Goal: Task Accomplishment & Management: Manage account settings

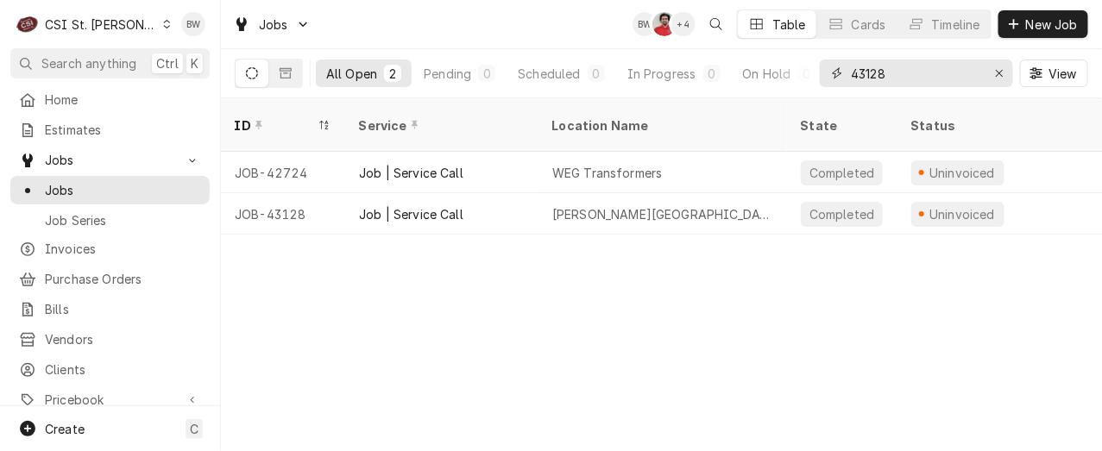
drag, startPoint x: 899, startPoint y: 80, endPoint x: 829, endPoint y: 78, distance: 70.0
click at [829, 78] on div "43128" at bounding box center [916, 74] width 193 height 28
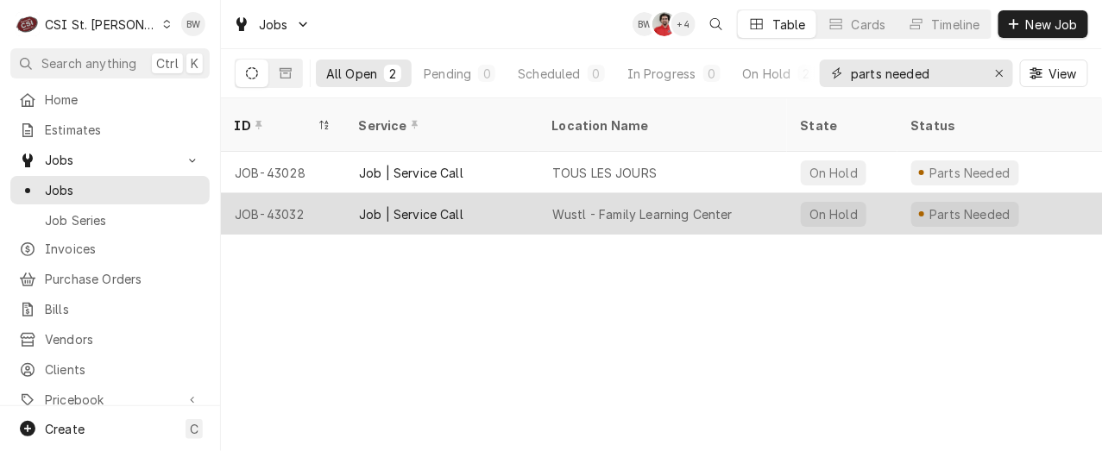
type input "parts needed"
click at [299, 200] on div "JOB-43032" at bounding box center [283, 213] width 124 height 41
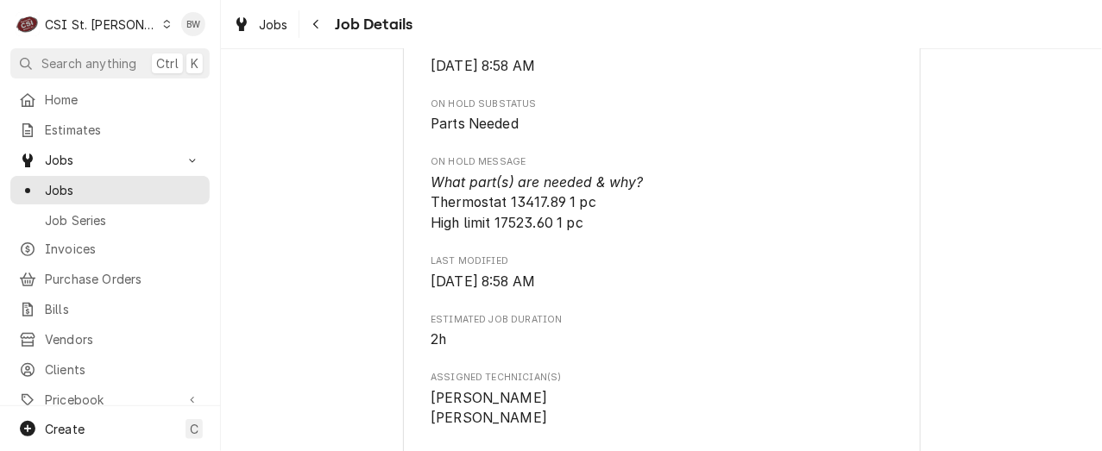
scroll to position [1036, 0]
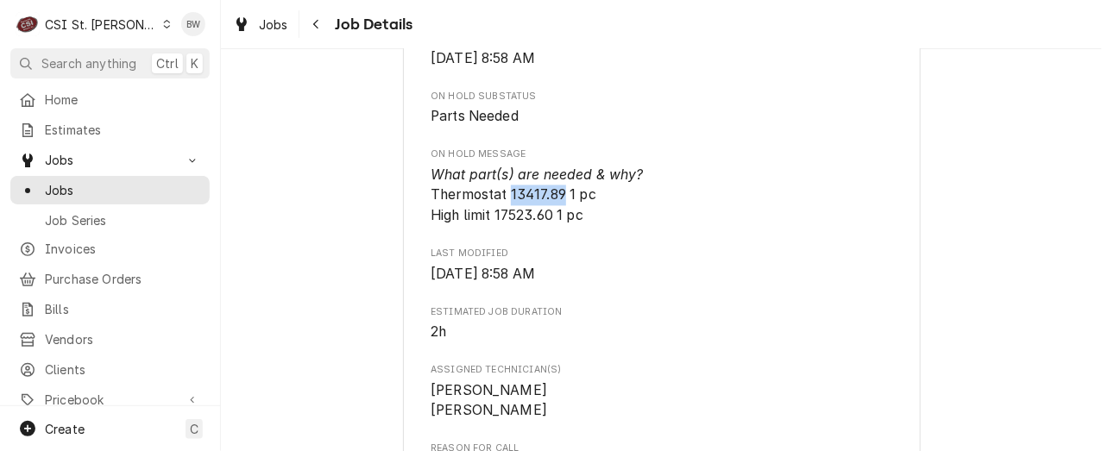
drag, startPoint x: 559, startPoint y: 193, endPoint x: 505, endPoint y: 200, distance: 54.8
click at [505, 200] on span "What part(s) are needed & why? Thermostat 13417.89 1 pc High limit 17523.60 1 pc" at bounding box center [537, 195] width 213 height 57
copy span "13417.89"
click at [350, 274] on div "Parts Needed WUSTL FAMILY LEARNING CENTER Wustl - Family Learning Center / [STR…" at bounding box center [661, 434] width 881 height 2806
drag, startPoint x: 547, startPoint y: 218, endPoint x: 492, endPoint y: 221, distance: 55.3
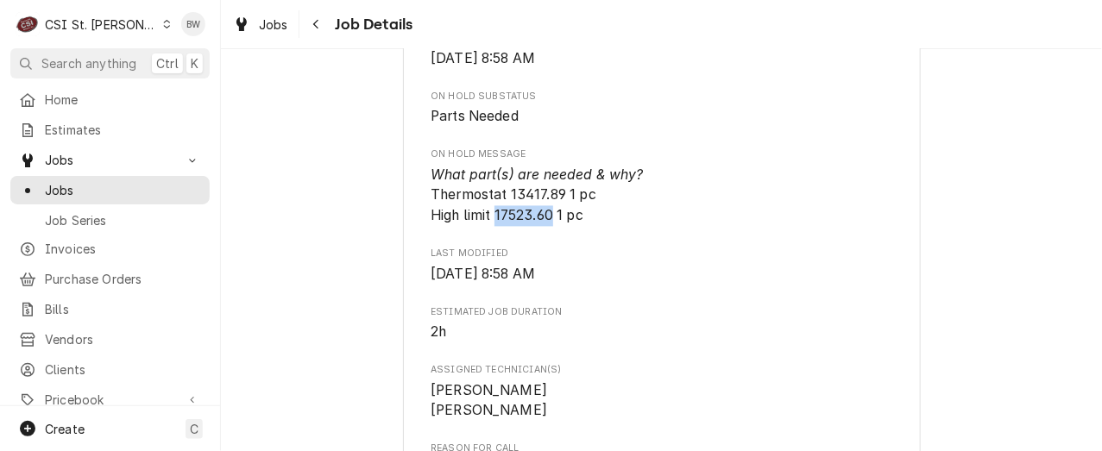
click at [492, 221] on span "What part(s) are needed & why? Thermostat 13417.89 1 pc High limit 17523.60 1 pc" at bounding box center [537, 195] width 213 height 57
copy span "17523.60"
click at [357, 64] on div "Parts Needed WUSTL FAMILY LEARNING CENTER Wustl - Family Learning Center / 840 …" at bounding box center [661, 434] width 881 height 2806
click at [313, 24] on icon "Navigate back" at bounding box center [315, 24] width 5 height 9
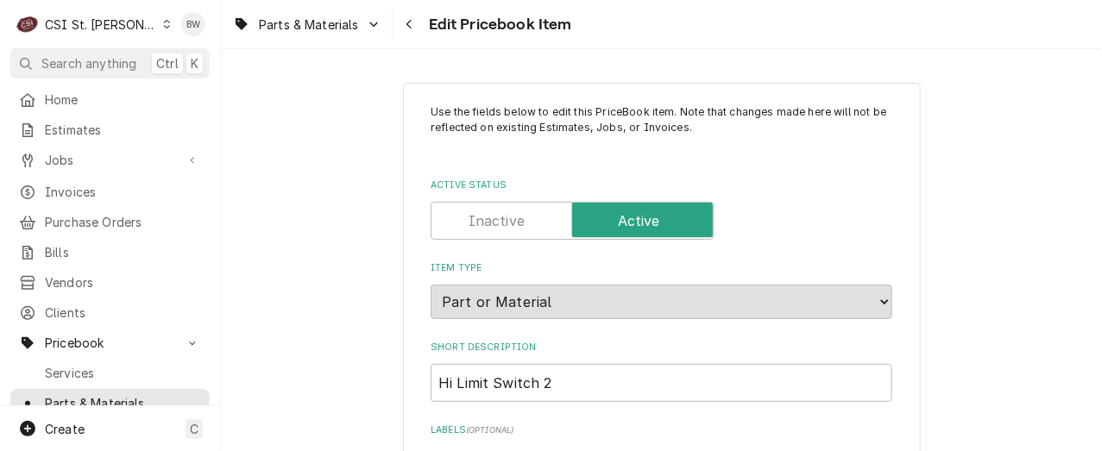
type textarea "x"
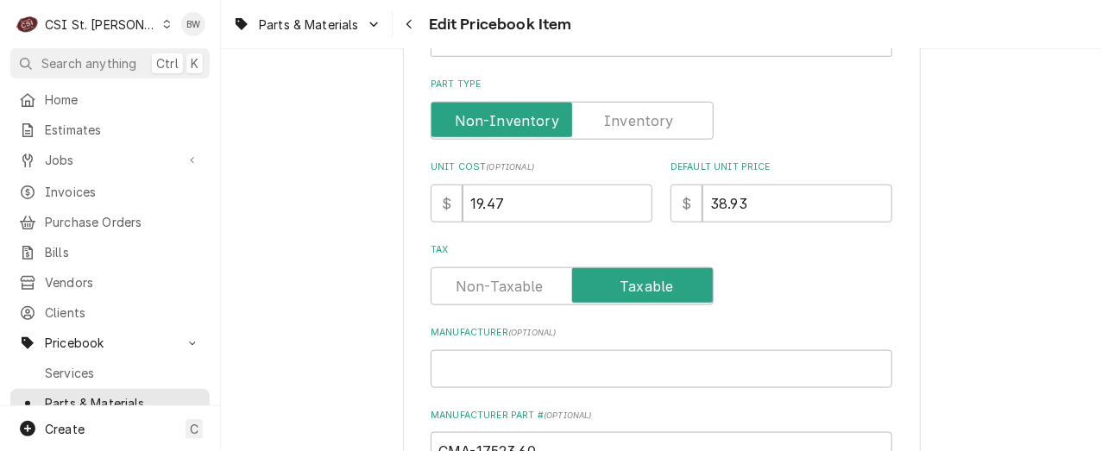
scroll to position [518, 0]
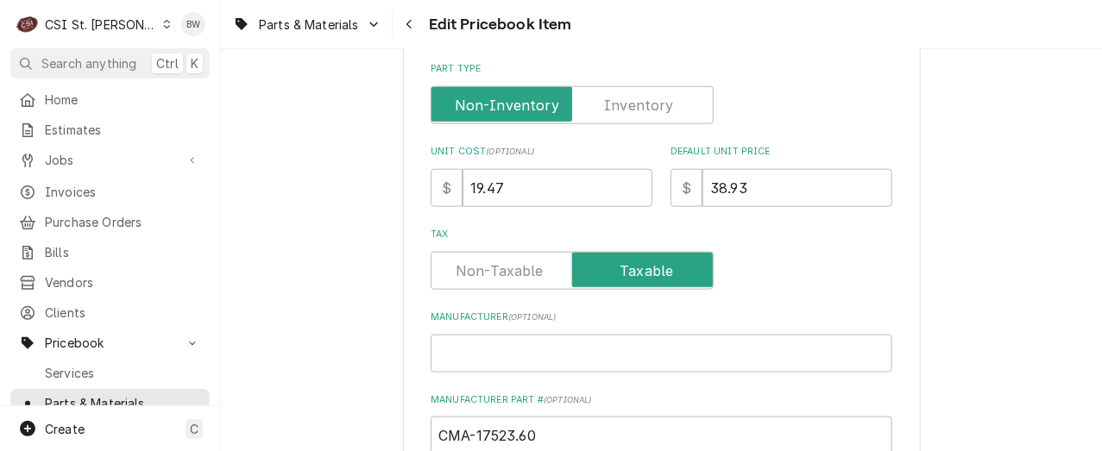
click at [628, 110] on label "Part Type" at bounding box center [572, 105] width 283 height 38
click at [628, 110] on input "Part Type" at bounding box center [573, 105] width 268 height 38
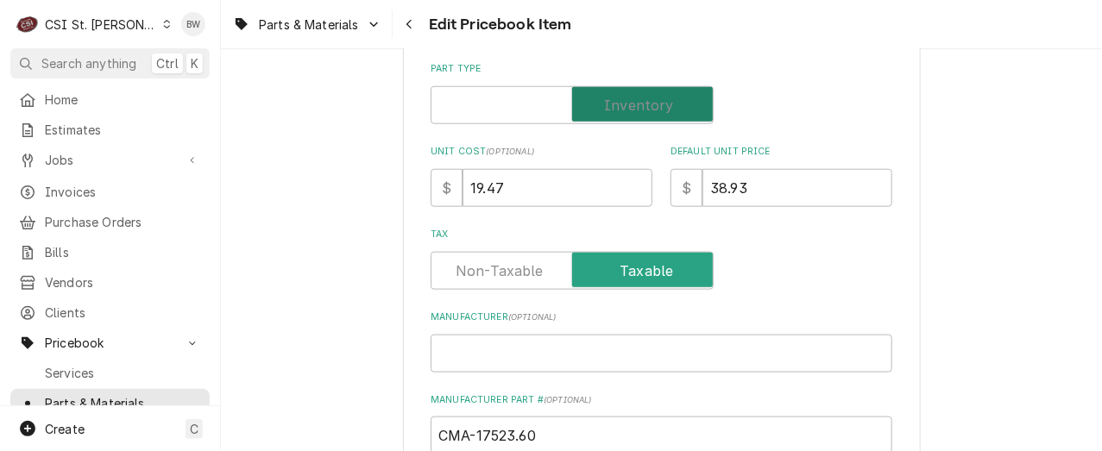
checkbox input "true"
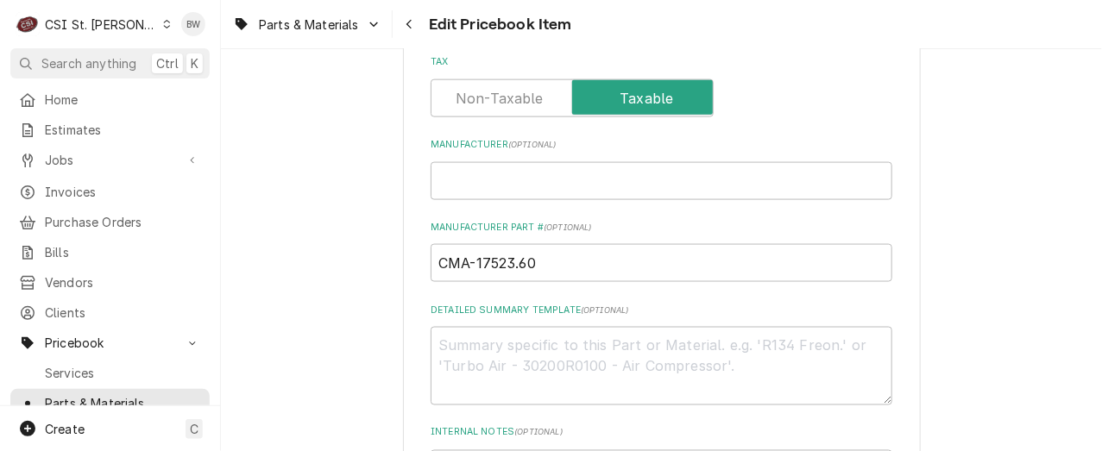
scroll to position [604, 0]
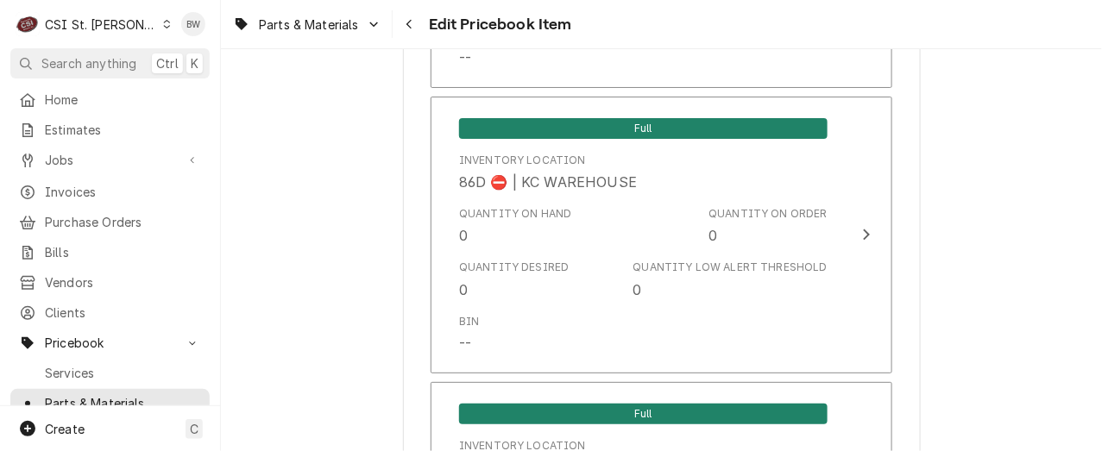
scroll to position [14979, 0]
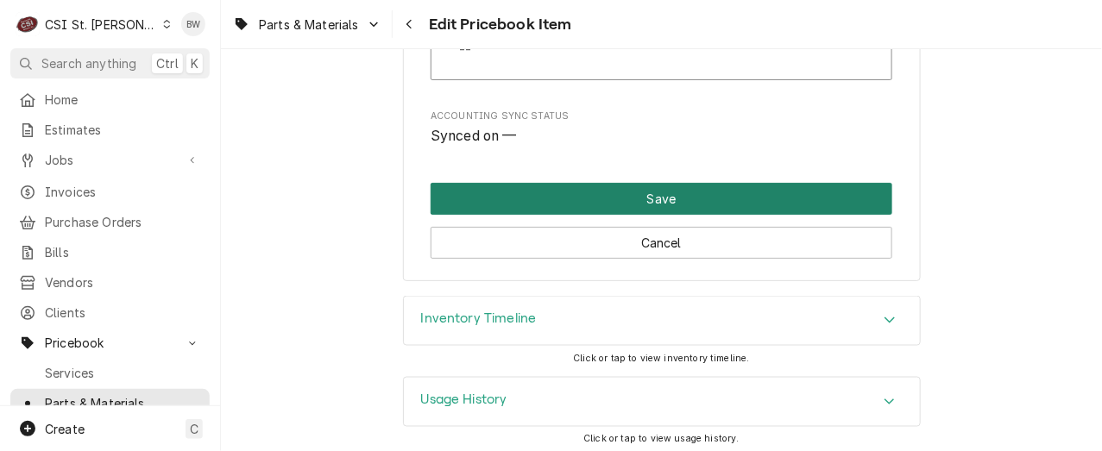
click at [621, 193] on button "Save" at bounding box center [662, 199] width 462 height 32
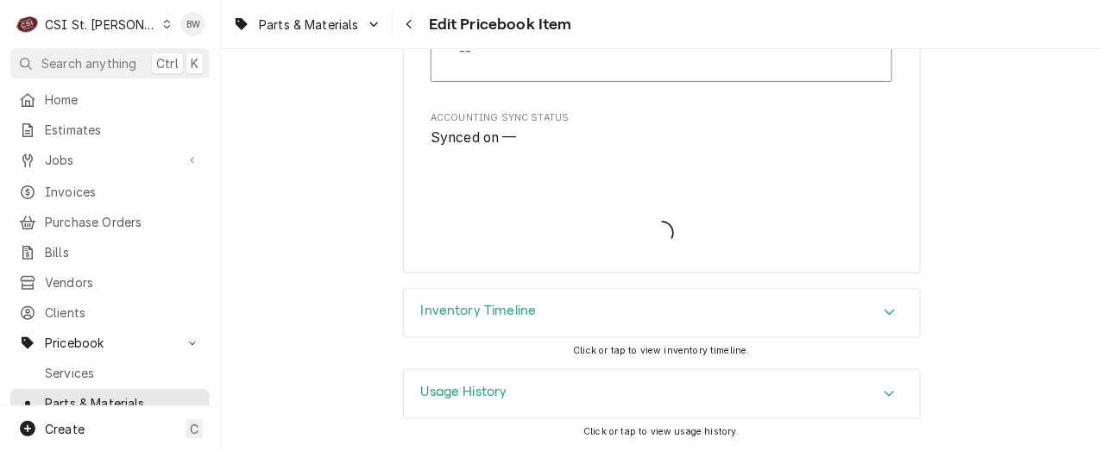
scroll to position [14969, 0]
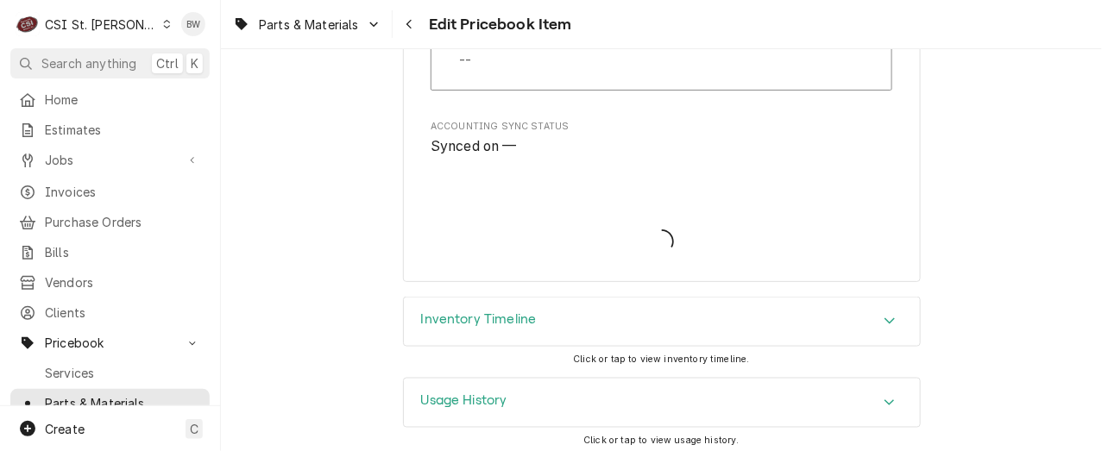
type textarea "x"
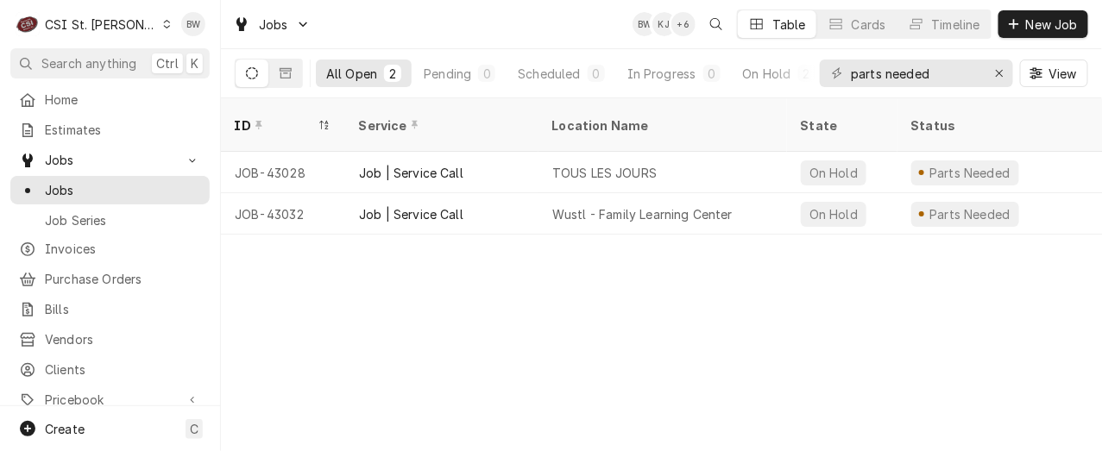
click at [418, 287] on div "ID Service Location Name State Status Labels Techs Date Received Client Locatio…" at bounding box center [661, 274] width 881 height 353
drag, startPoint x: 552, startPoint y: 20, endPoint x: 641, endPoint y: 8, distance: 90.6
click at [557, 20] on div "Jobs BW KJ + 7 Table Cards Timeline New Job" at bounding box center [661, 24] width 881 height 48
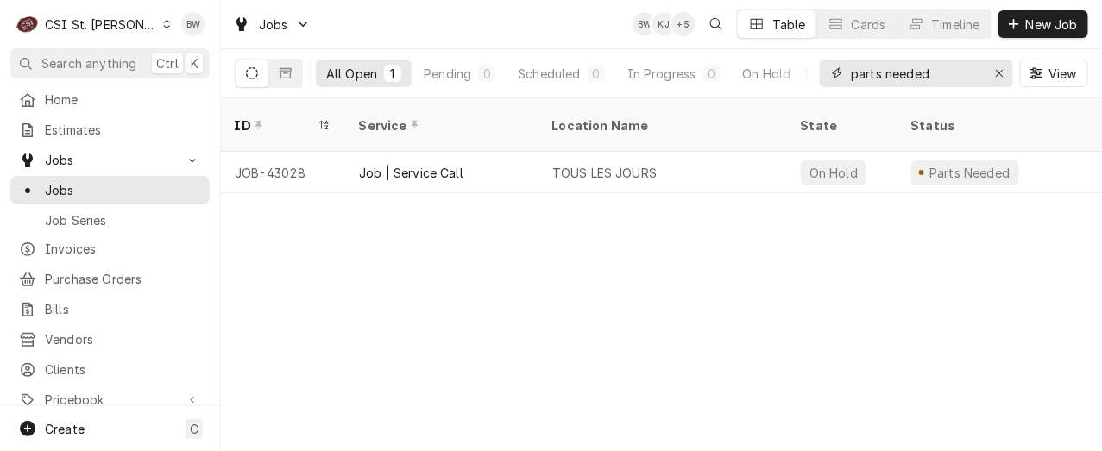
drag, startPoint x: 945, startPoint y: 74, endPoint x: 818, endPoint y: 73, distance: 127.8
click at [818, 73] on div "All Open 1 Pending 0 Scheduled 0 In Progress 0 On Hold 1 Completed 0 parts need…" at bounding box center [662, 73] width 854 height 48
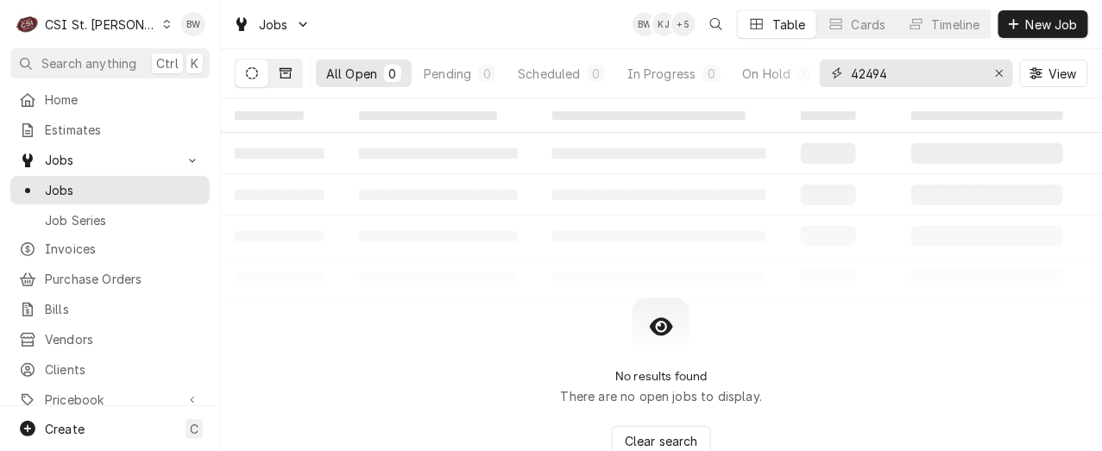
type input "42494"
click at [280, 80] on button "Dynamic Content Wrapper" at bounding box center [285, 74] width 33 height 28
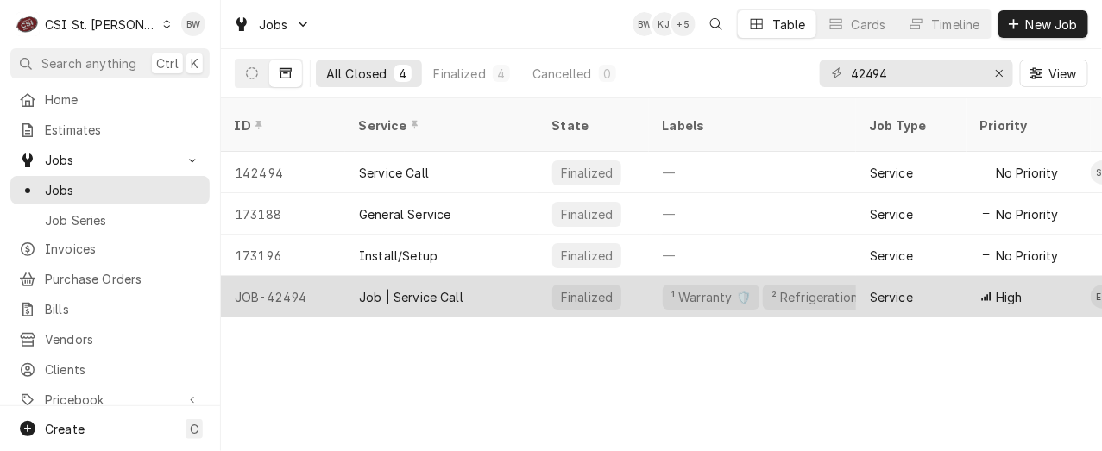
click at [313, 277] on div "JOB-42494" at bounding box center [283, 296] width 124 height 41
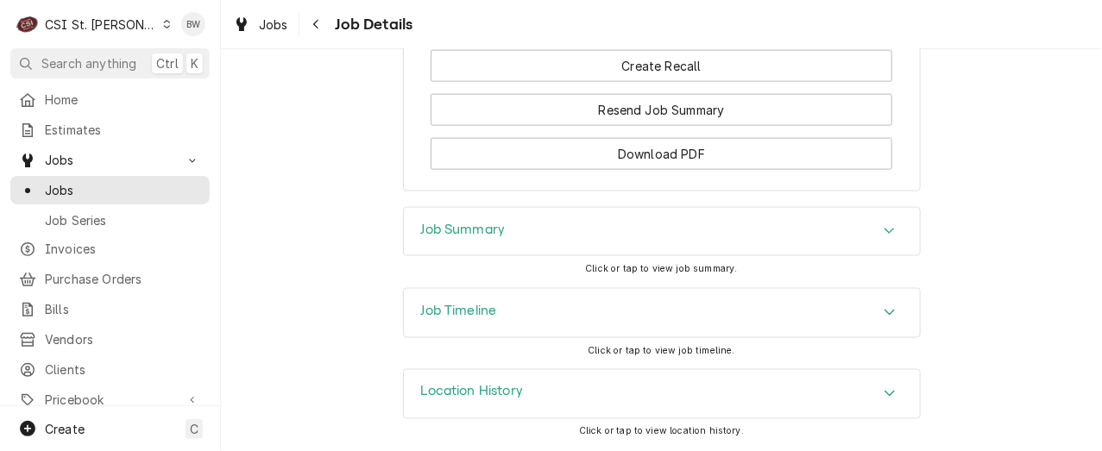
scroll to position [2784, 0]
click at [485, 232] on h3 "Job Summary" at bounding box center [463, 230] width 85 height 16
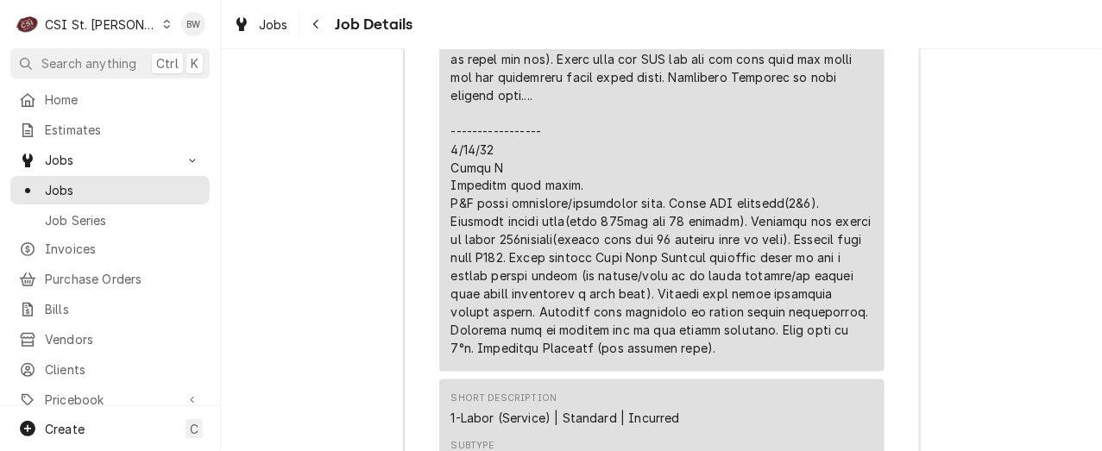
scroll to position [5029, 0]
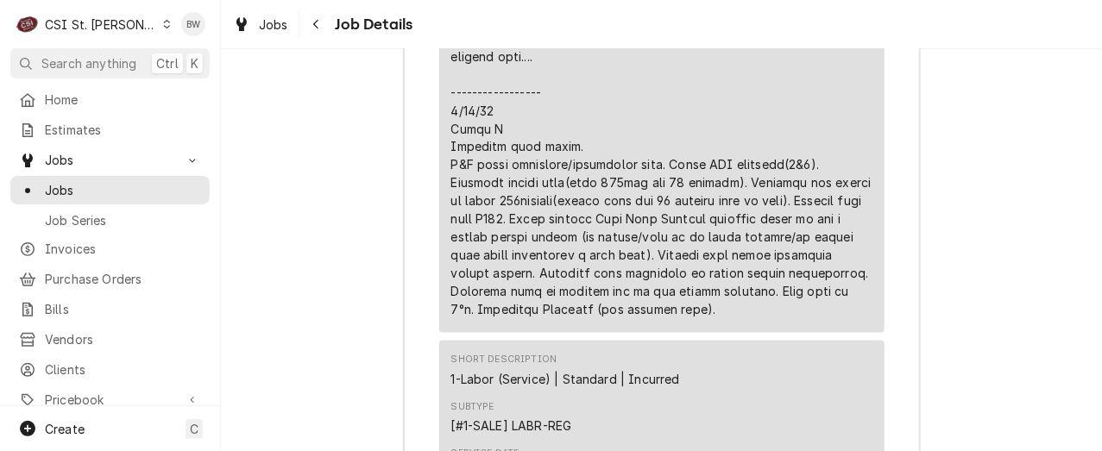
drag, startPoint x: 562, startPoint y: 197, endPoint x: 445, endPoint y: 202, distance: 117.5
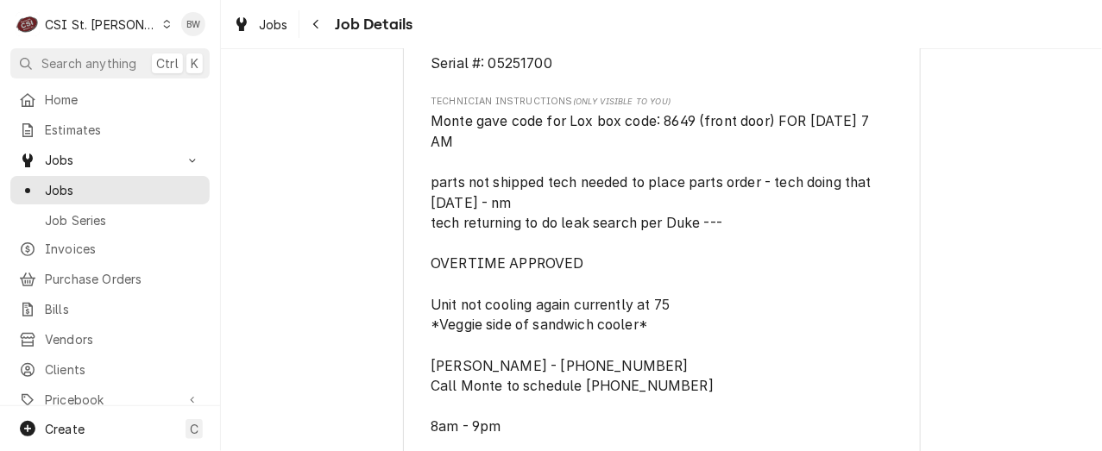
scroll to position [885, 0]
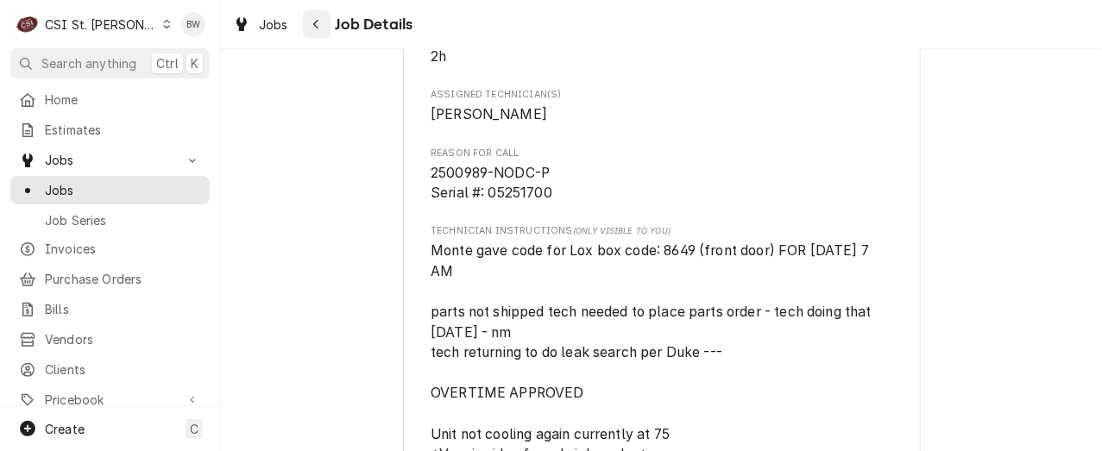
click at [326, 28] on button "Navigate back" at bounding box center [317, 24] width 28 height 28
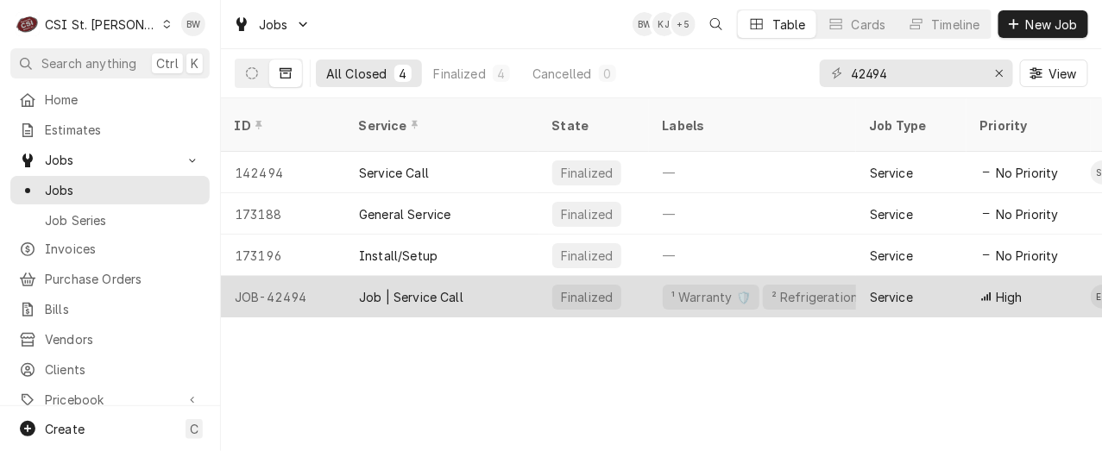
click at [294, 276] on div "JOB-42494" at bounding box center [283, 296] width 124 height 41
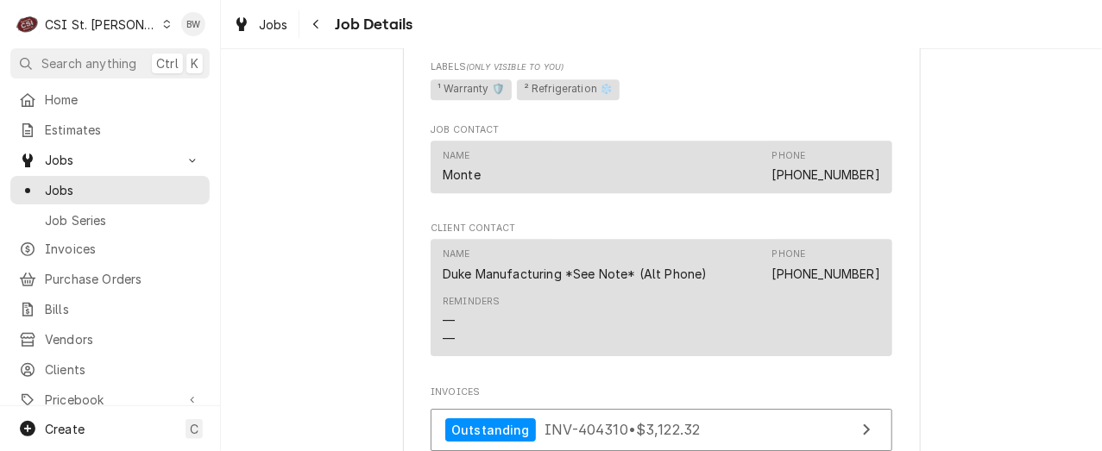
scroll to position [1640, 0]
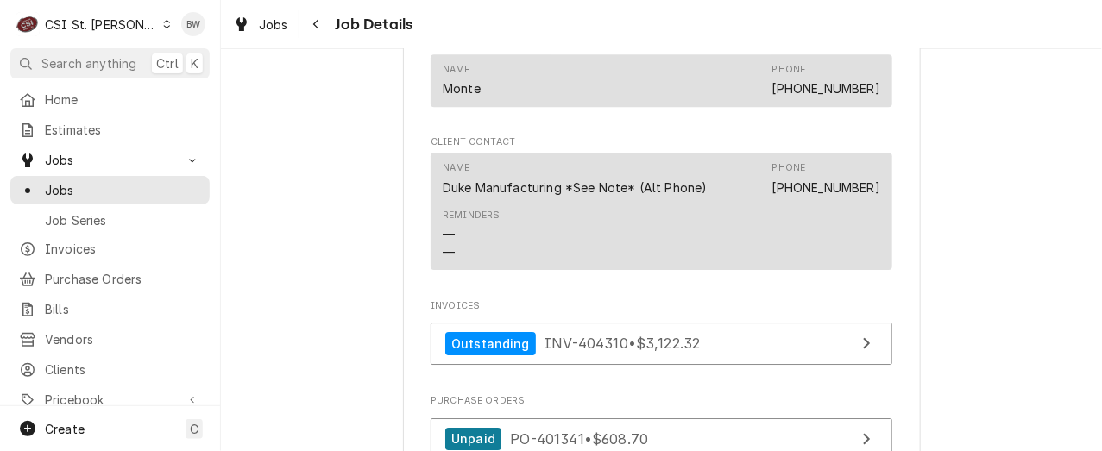
drag, startPoint x: 329, startPoint y: 216, endPoint x: 318, endPoint y: 177, distance: 40.4
click at [282, 28] on span "Jobs" at bounding box center [273, 25] width 29 height 18
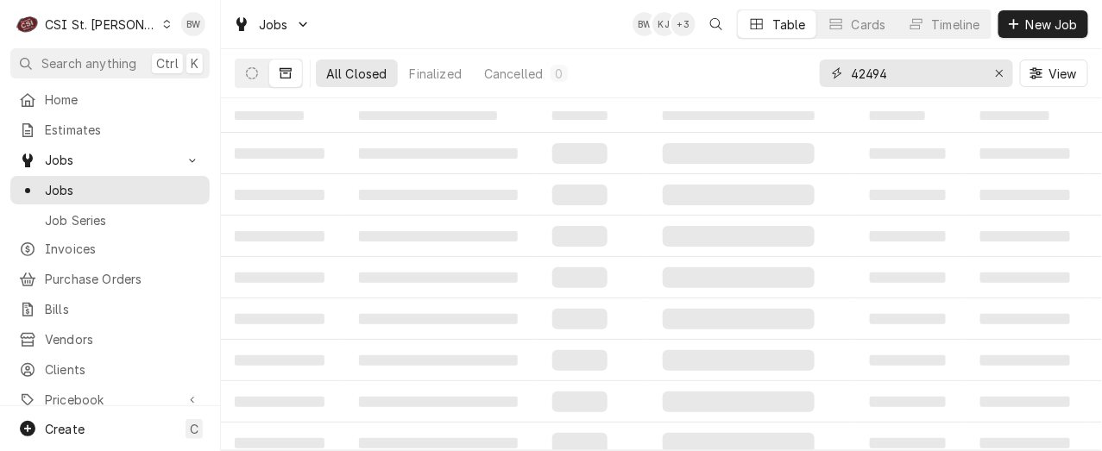
drag, startPoint x: 913, startPoint y: 74, endPoint x: 870, endPoint y: 79, distance: 43.4
click at [870, 79] on input "42494" at bounding box center [915, 74] width 129 height 28
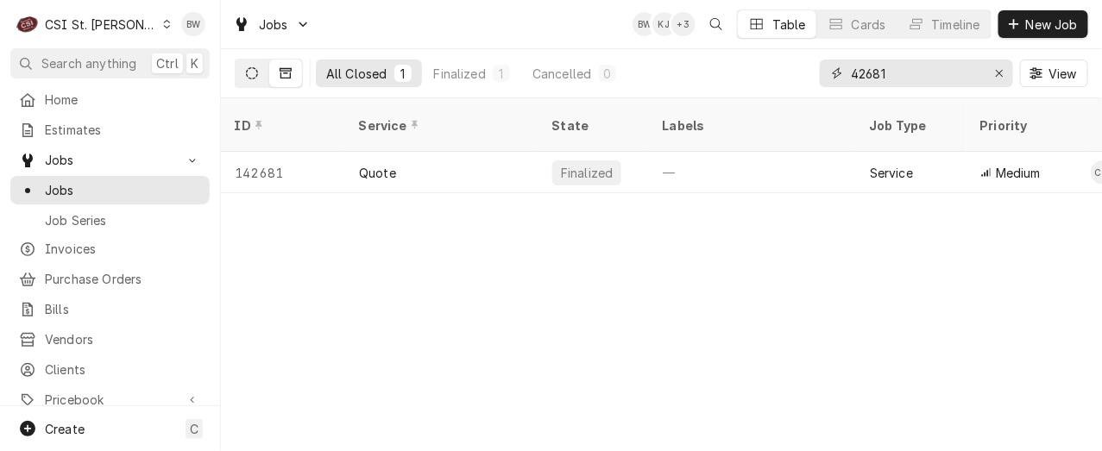
type input "42681"
click at [258, 73] on button "Dynamic Content Wrapper" at bounding box center [252, 74] width 33 height 28
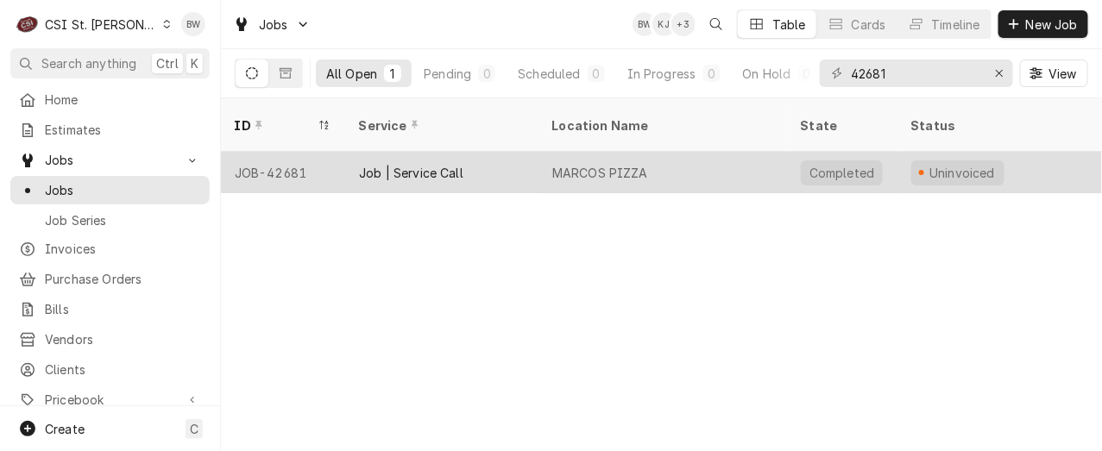
click at [294, 152] on div "JOB-42681" at bounding box center [283, 172] width 124 height 41
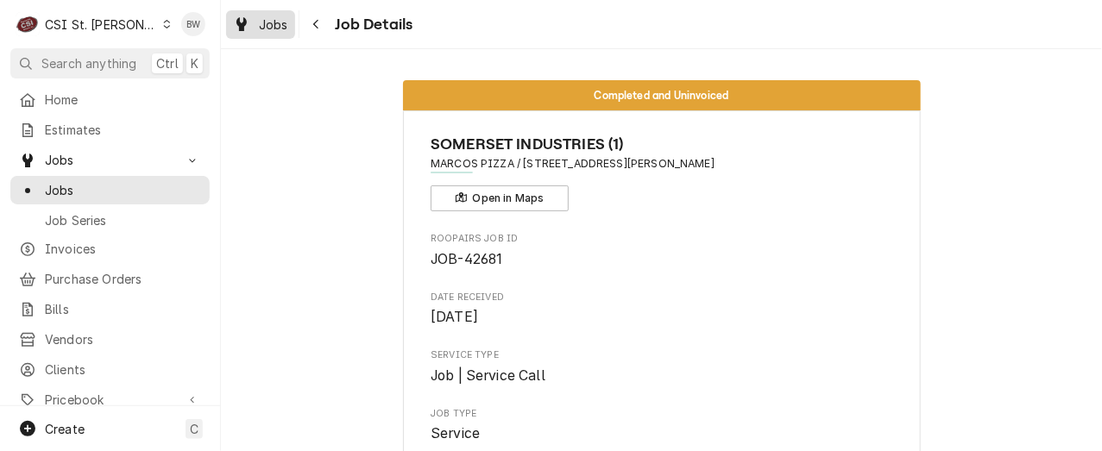
click at [268, 27] on span "Jobs" at bounding box center [273, 25] width 29 height 18
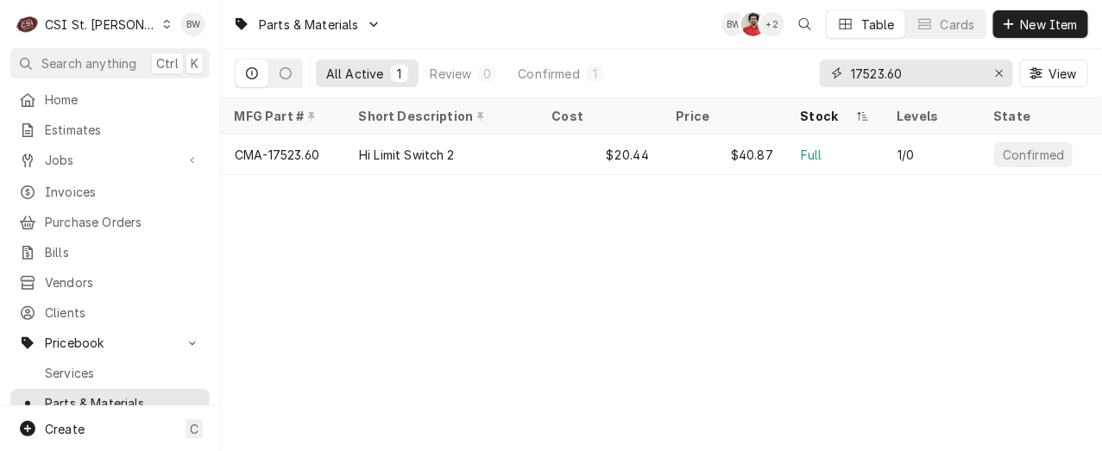
drag, startPoint x: 916, startPoint y: 72, endPoint x: 836, endPoint y: 71, distance: 80.3
click at [836, 71] on div "17523.60" at bounding box center [916, 74] width 193 height 28
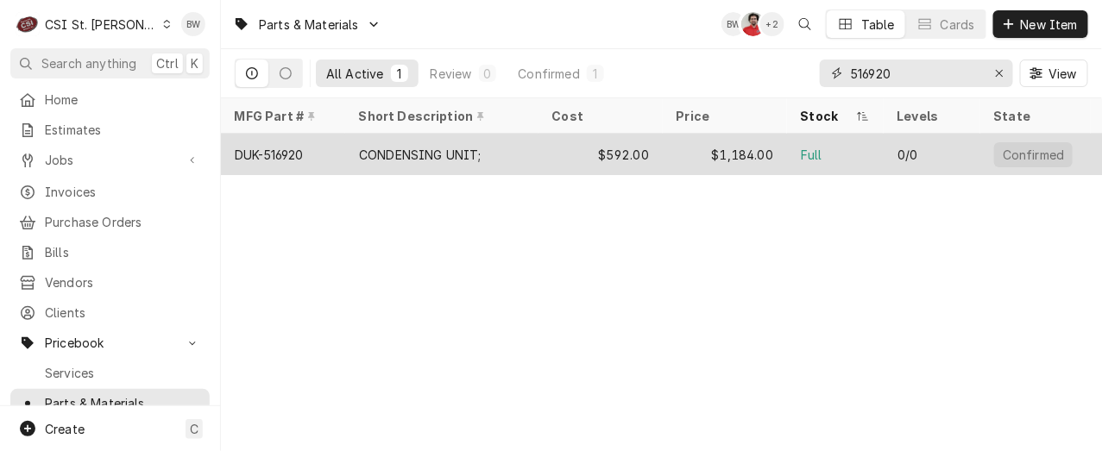
type input "516920"
click at [304, 146] on div "DUK-516920" at bounding box center [269, 155] width 69 height 18
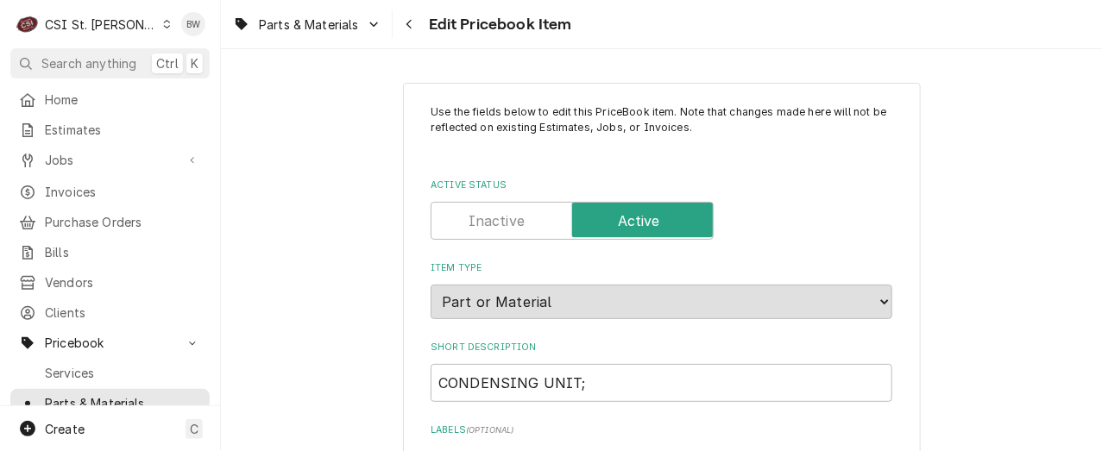
type textarea "x"
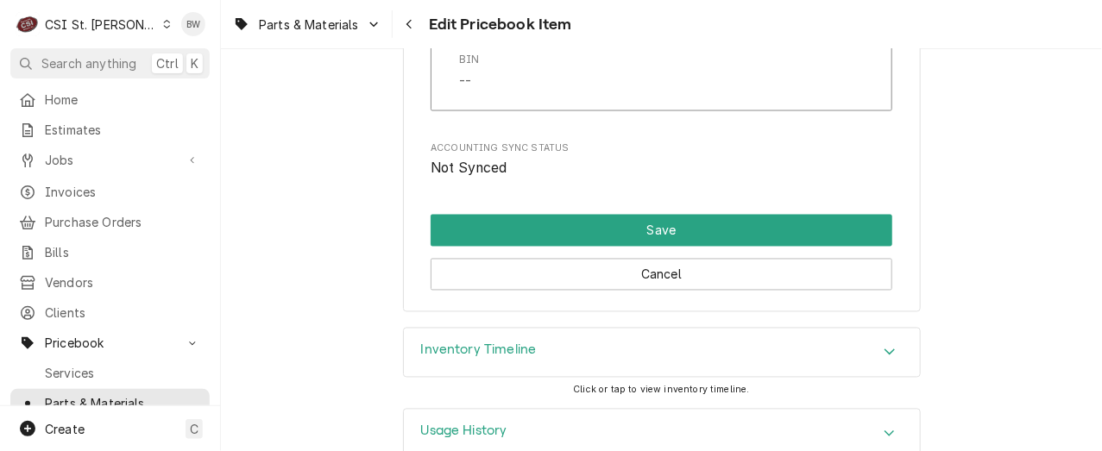
scroll to position [15262, 0]
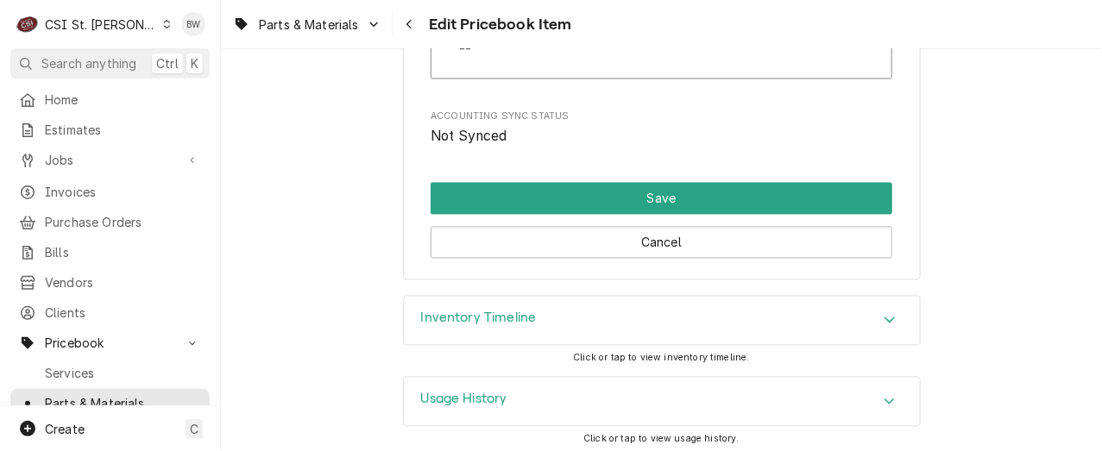
click at [448, 311] on h3 "Inventory Timeline" at bounding box center [479, 319] width 116 height 16
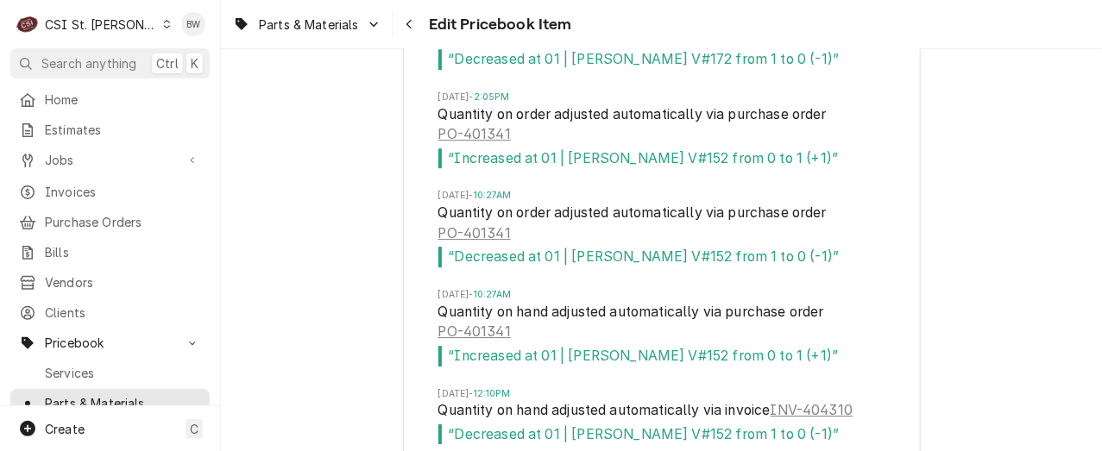
scroll to position [15952, 0]
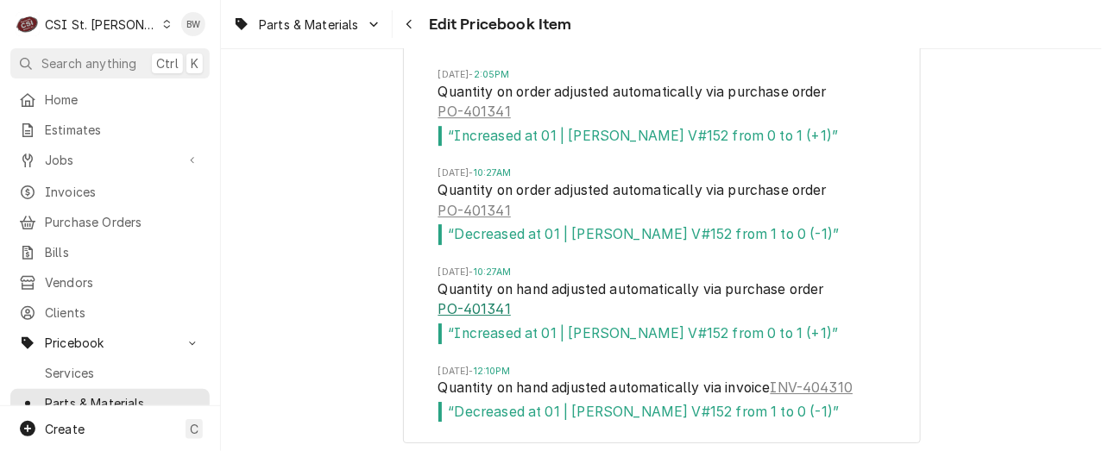
click at [492, 306] on link "PO-401341" at bounding box center [475, 310] width 73 height 21
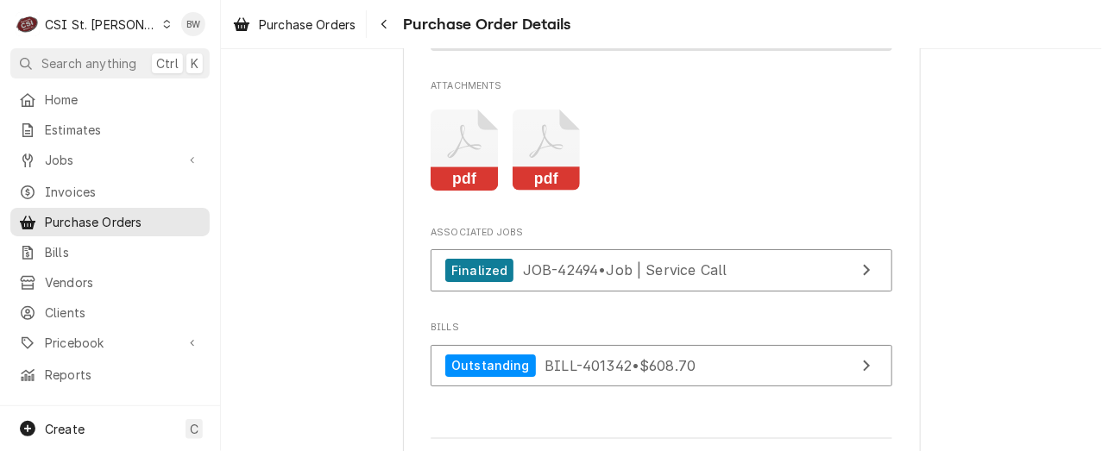
scroll to position [1986, 0]
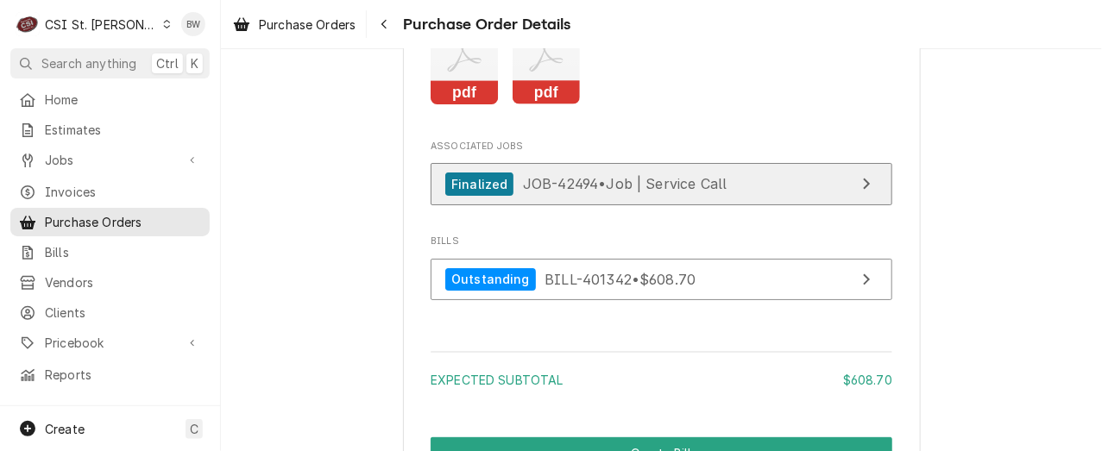
click at [567, 193] on span "JOB-42494 • Job | Service Call" at bounding box center [625, 183] width 205 height 17
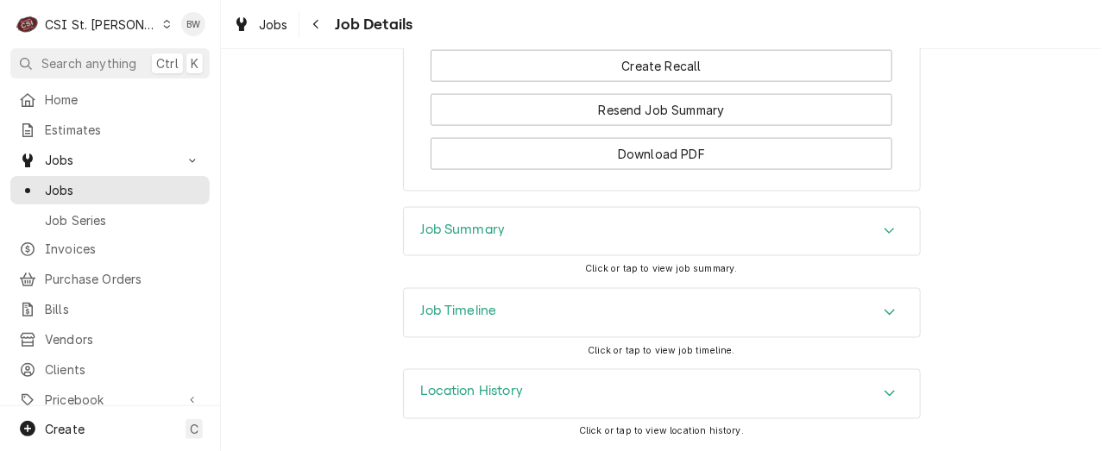
scroll to position [2784, 0]
click at [442, 317] on h3 "Job Timeline" at bounding box center [459, 311] width 76 height 16
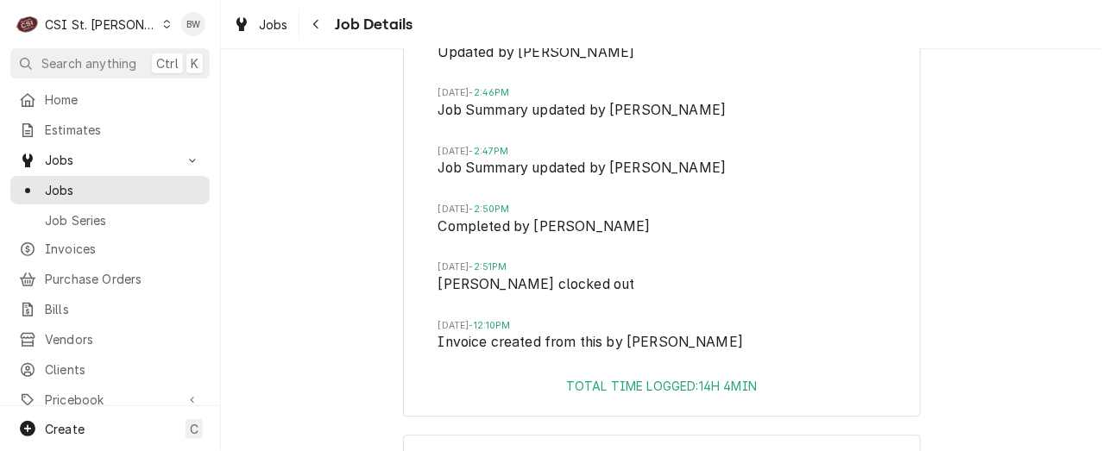
scroll to position [5489, 0]
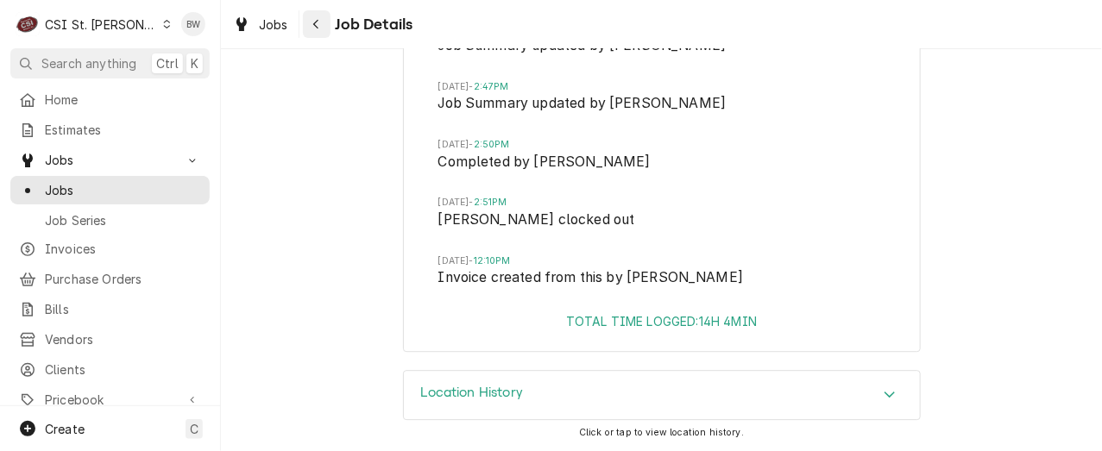
click at [319, 19] on div "Navigate back" at bounding box center [316, 24] width 17 height 17
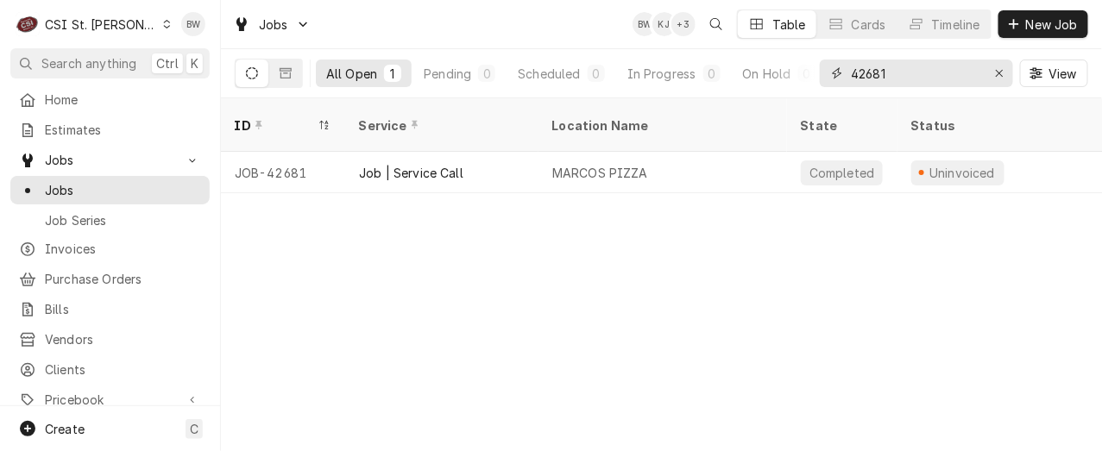
drag, startPoint x: 900, startPoint y: 70, endPoint x: 835, endPoint y: 71, distance: 65.6
click at [835, 71] on div "42681" at bounding box center [916, 74] width 193 height 28
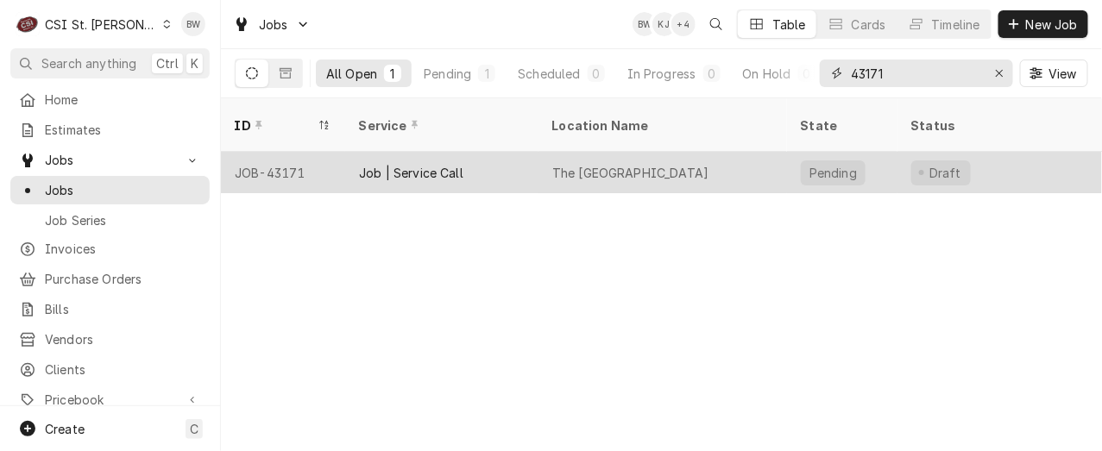
type input "43171"
click at [296, 152] on div "JOB-43171" at bounding box center [283, 172] width 124 height 41
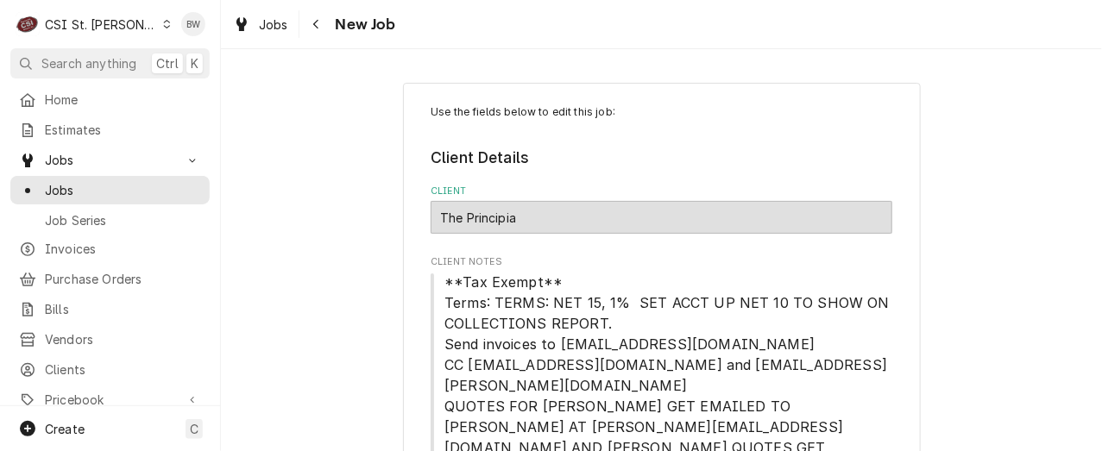
type textarea "x"
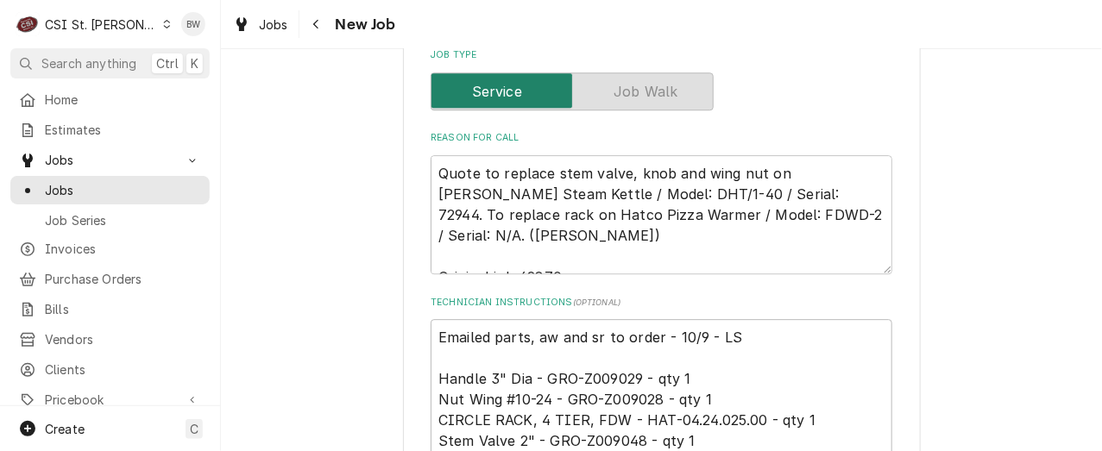
scroll to position [1554, 0]
